Goal: Check status: Check status

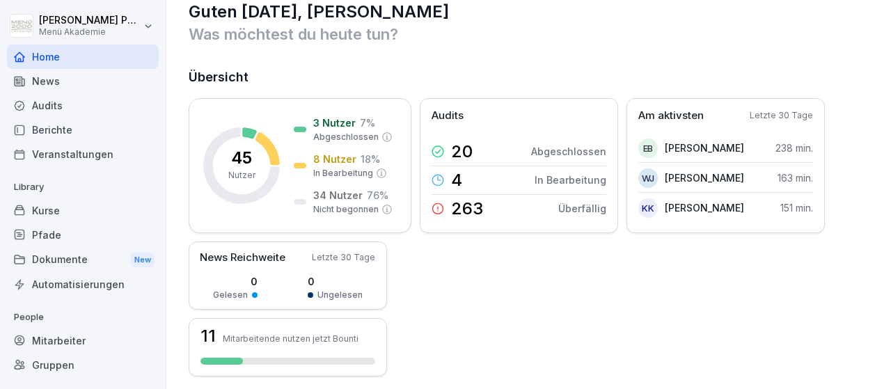
scroll to position [26, 0]
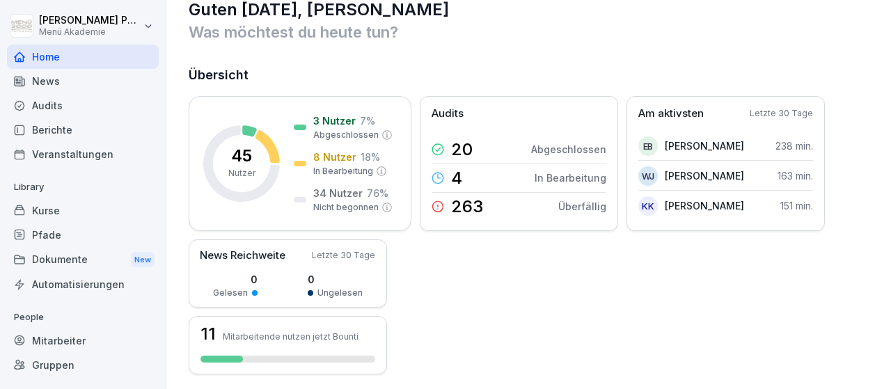
click at [59, 338] on div "Mitarbeiter" at bounding box center [83, 341] width 152 height 24
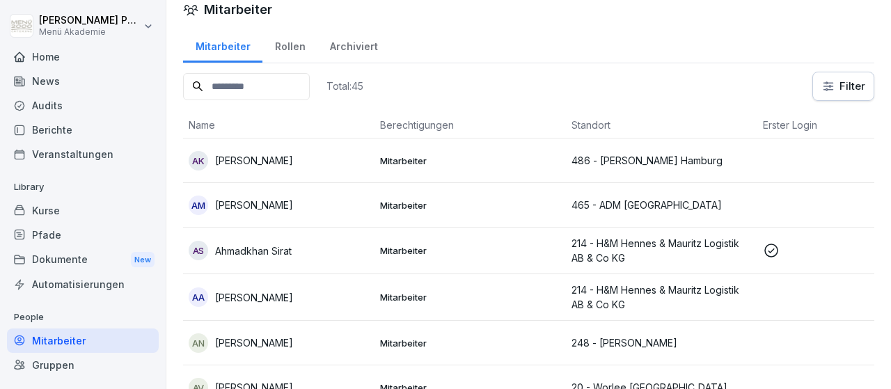
scroll to position [81, 0]
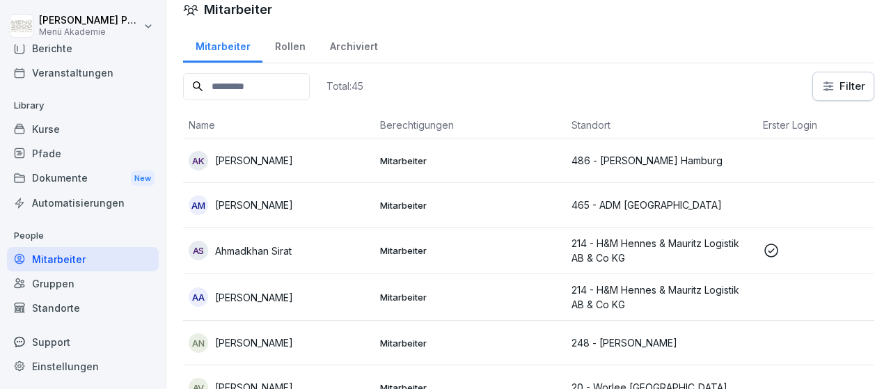
click at [66, 306] on div "Standorte" at bounding box center [83, 308] width 152 height 24
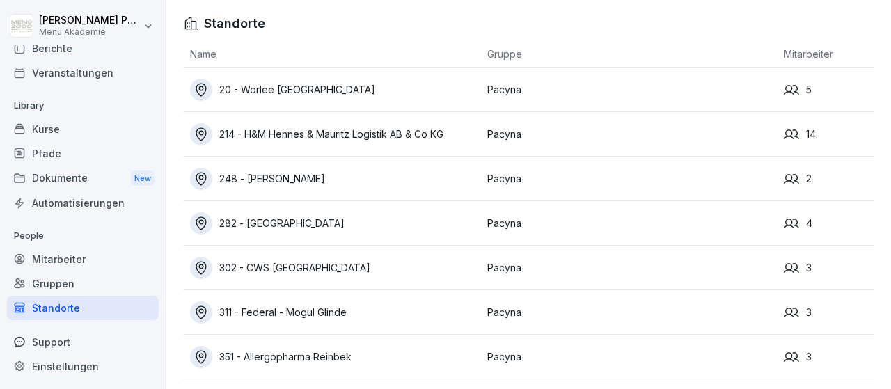
click at [397, 144] on div "214 - H&M Hennes & Mauritz Logistik AB & Co KG" at bounding box center [335, 134] width 290 height 22
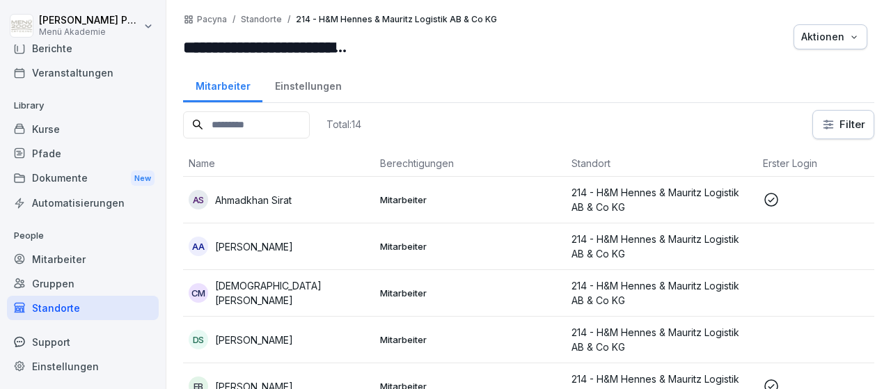
scroll to position [44, 0]
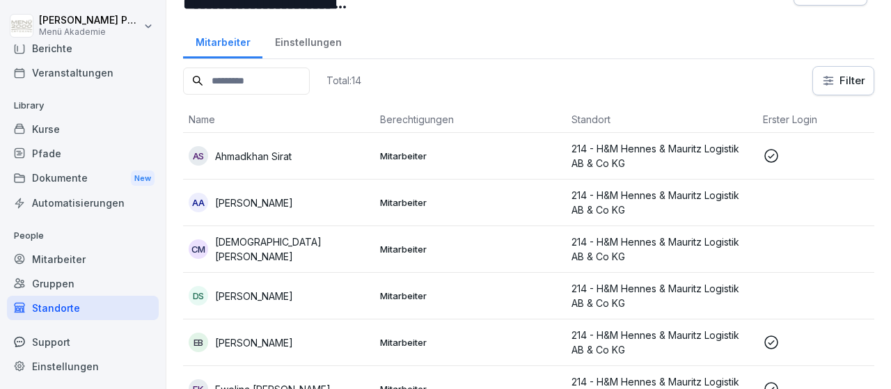
click at [246, 155] on p "Ahmadkhan Sirat" at bounding box center [253, 156] width 77 height 15
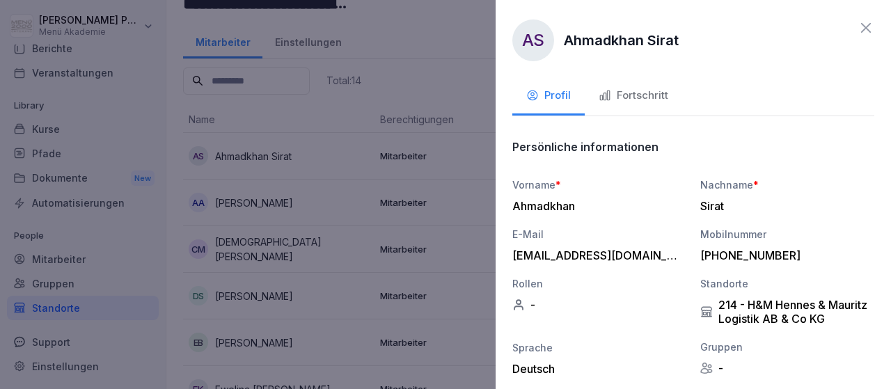
click at [640, 97] on div "Fortschritt" at bounding box center [634, 96] width 70 height 16
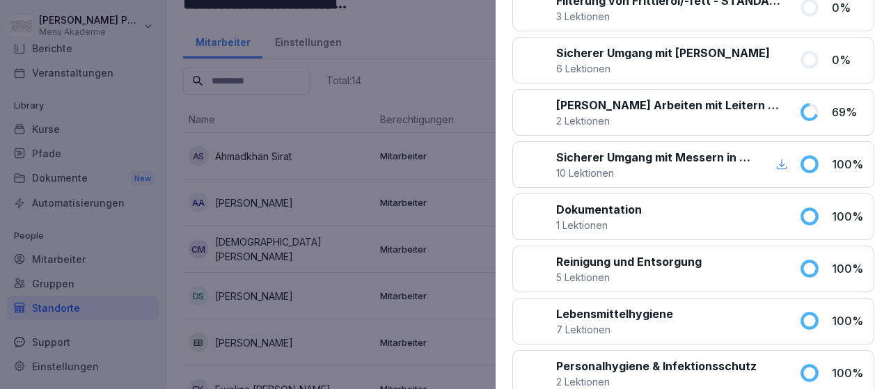
scroll to position [0, 0]
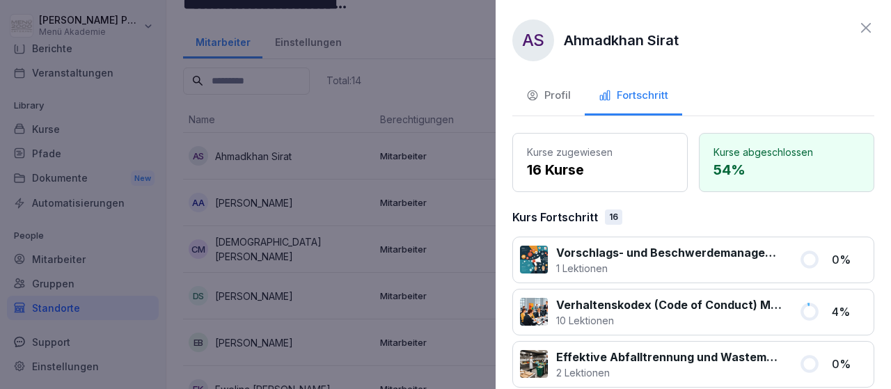
click at [860, 24] on icon at bounding box center [866, 27] width 17 height 17
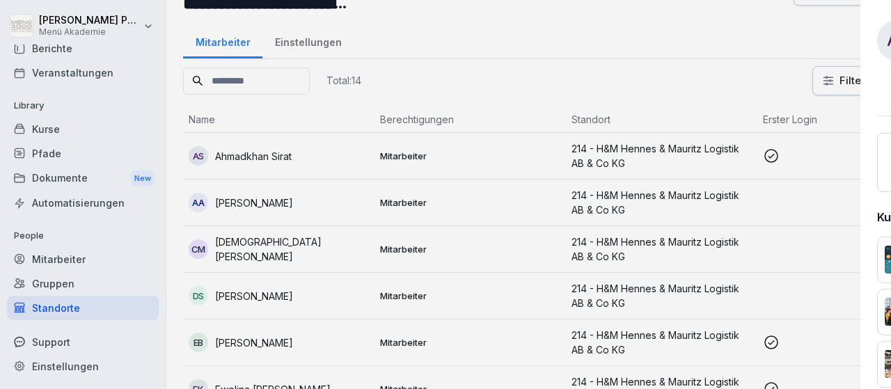
scroll to position [44, 0]
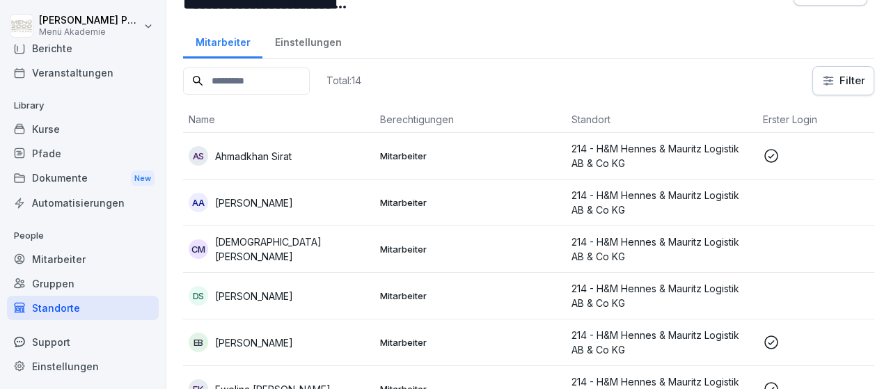
click at [267, 346] on p "[PERSON_NAME]" at bounding box center [254, 343] width 78 height 15
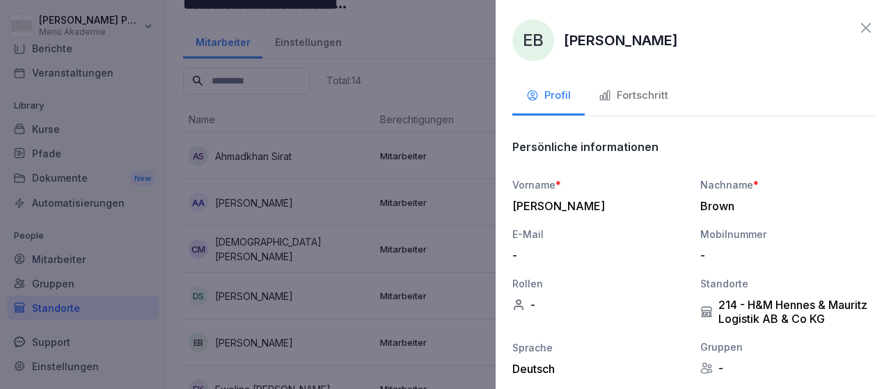
click at [620, 91] on div "Fortschritt" at bounding box center [634, 96] width 70 height 16
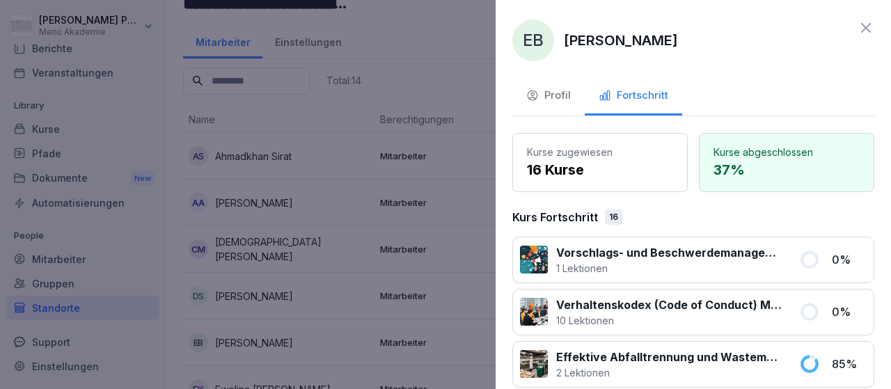
click at [865, 22] on icon at bounding box center [866, 27] width 17 height 17
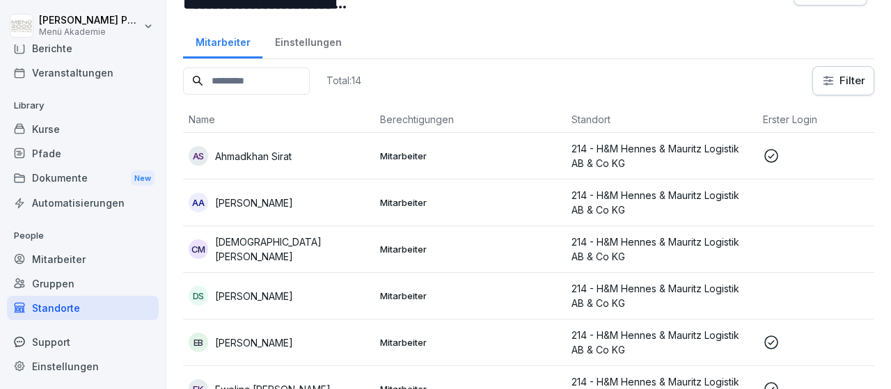
click at [252, 343] on p "[PERSON_NAME]" at bounding box center [254, 343] width 78 height 15
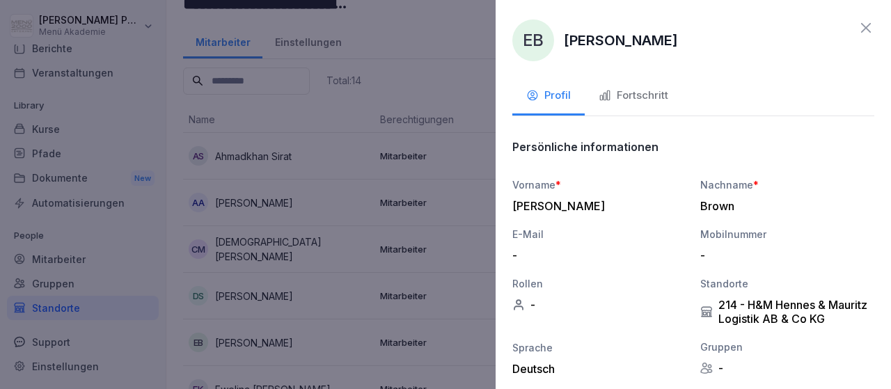
click at [628, 98] on div "Fortschritt" at bounding box center [634, 96] width 70 height 16
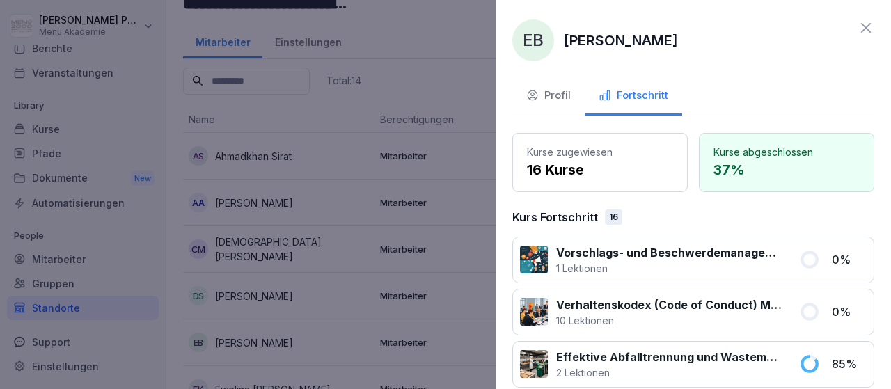
click at [861, 31] on icon at bounding box center [866, 27] width 17 height 17
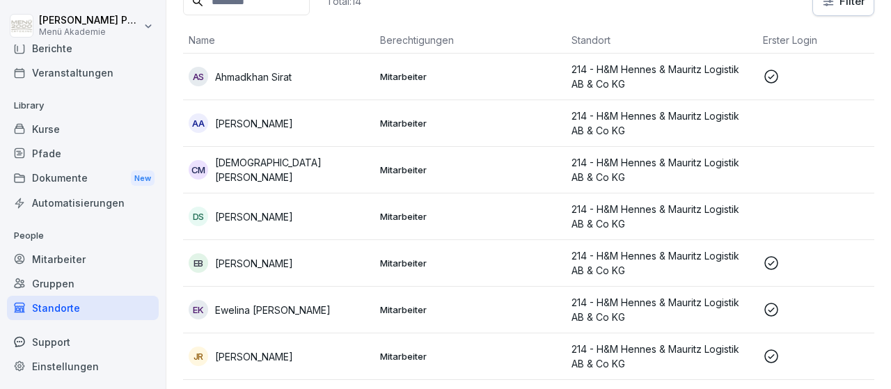
scroll to position [147, 0]
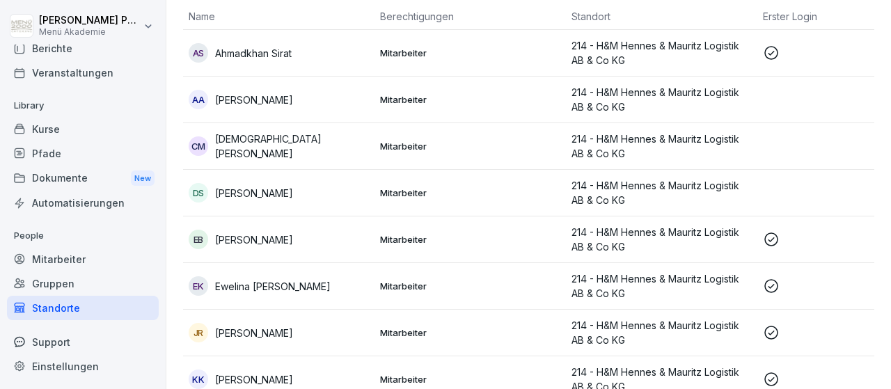
click at [271, 288] on p "Ewelina [PERSON_NAME]" at bounding box center [273, 286] width 116 height 15
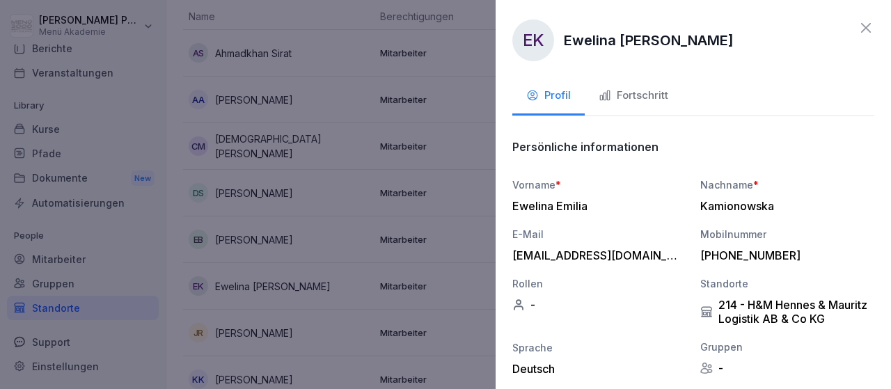
click at [633, 94] on div "Fortschritt" at bounding box center [634, 96] width 70 height 16
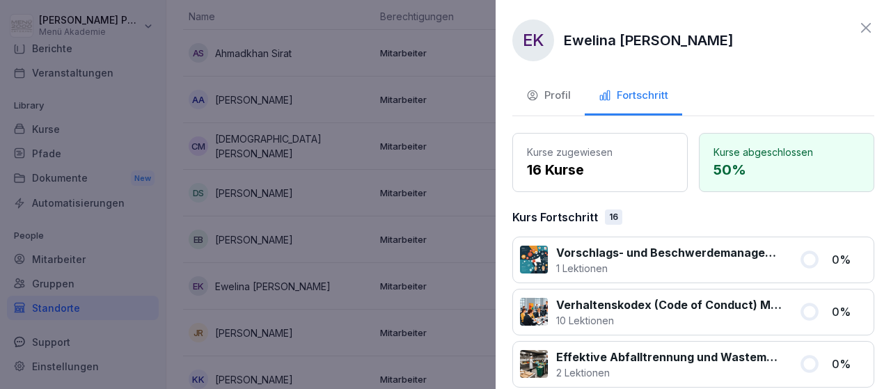
click at [864, 29] on icon at bounding box center [866, 27] width 17 height 17
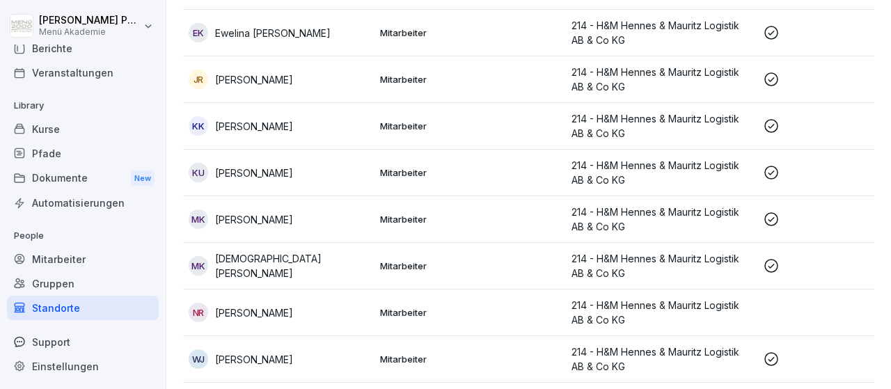
scroll to position [0, 1]
click at [292, 265] on p "[DEMOGRAPHIC_DATA][PERSON_NAME]" at bounding box center [291, 265] width 154 height 29
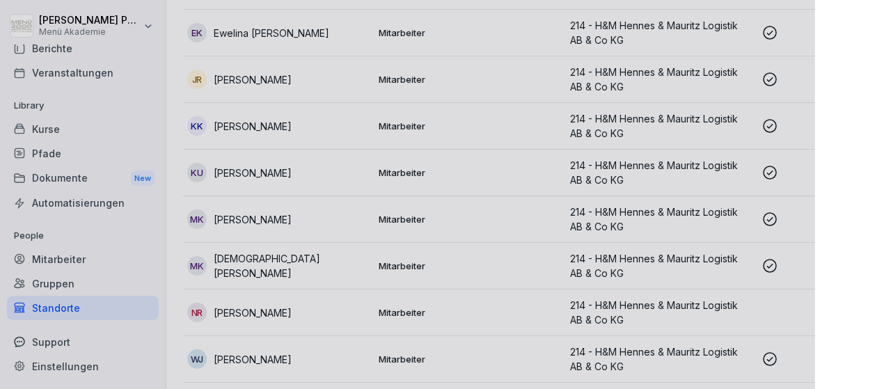
scroll to position [400, 0]
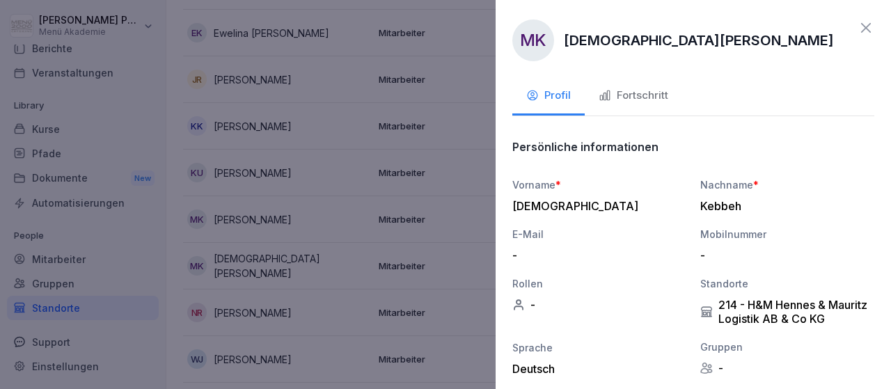
click at [645, 90] on div "Fortschritt" at bounding box center [634, 96] width 70 height 16
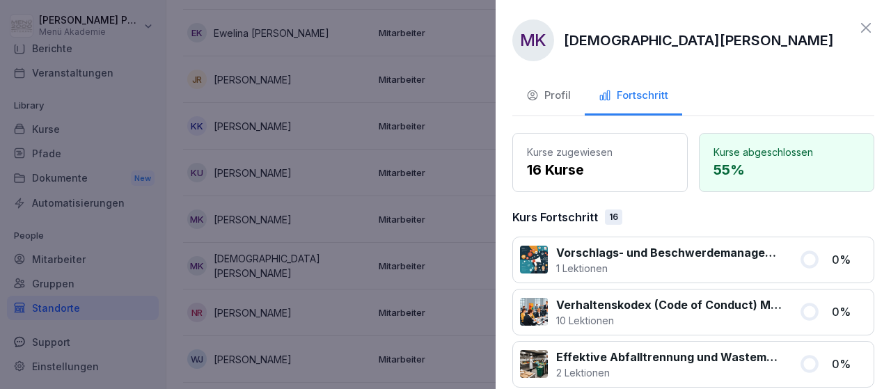
click at [867, 32] on icon at bounding box center [866, 27] width 17 height 17
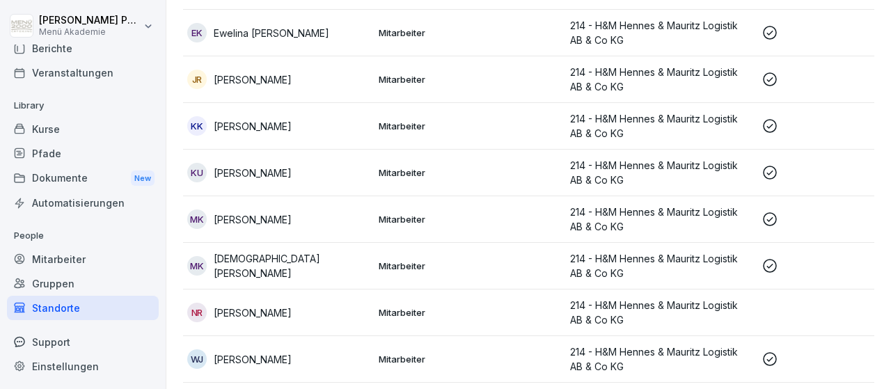
click at [430, 263] on p "Mitarbeiter" at bounding box center [469, 266] width 180 height 13
